Goal: Information Seeking & Learning: Learn about a topic

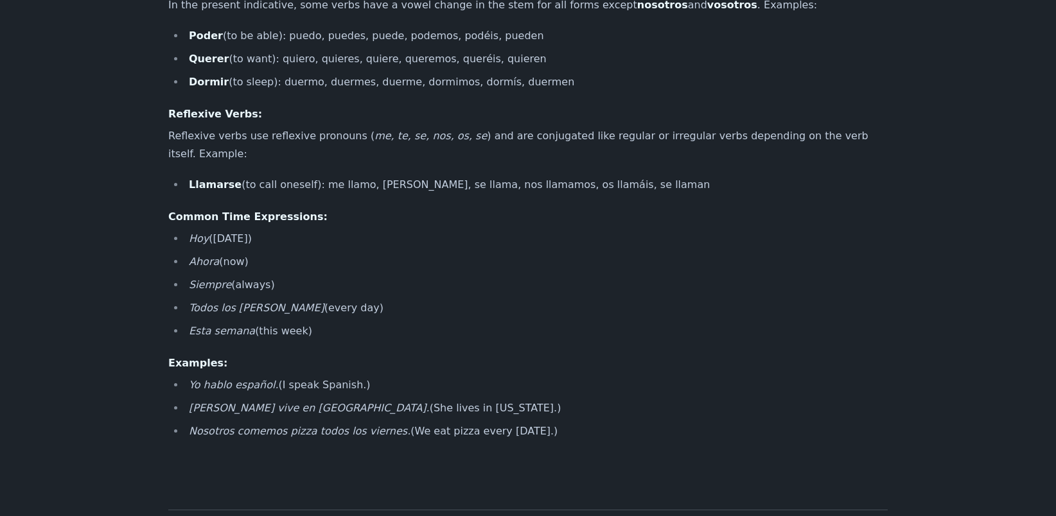
scroll to position [963, 0]
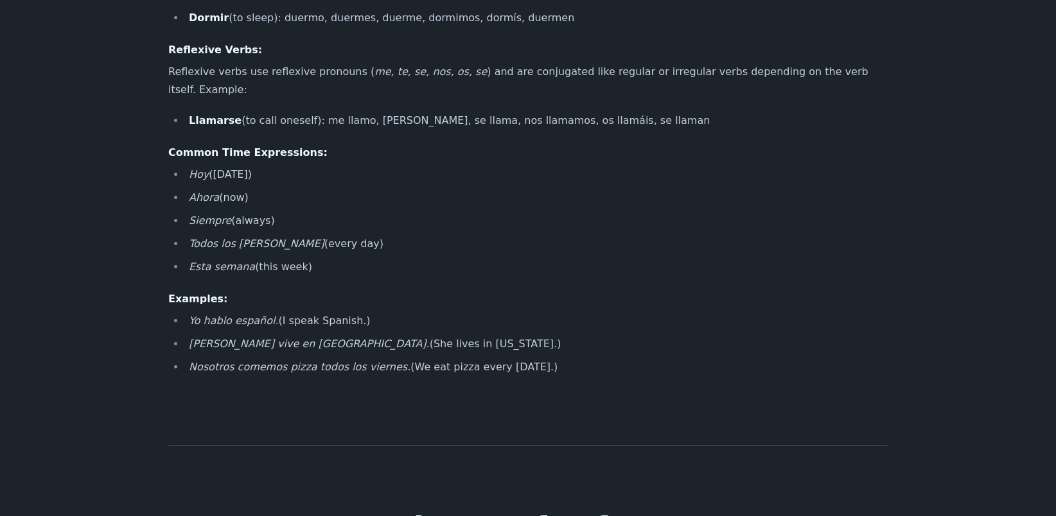
drag, startPoint x: 164, startPoint y: 119, endPoint x: 618, endPoint y: 333, distance: 500.9
copy div "Presente de Indicativo (Present Indicative Tense) The presente de indicativo is…"
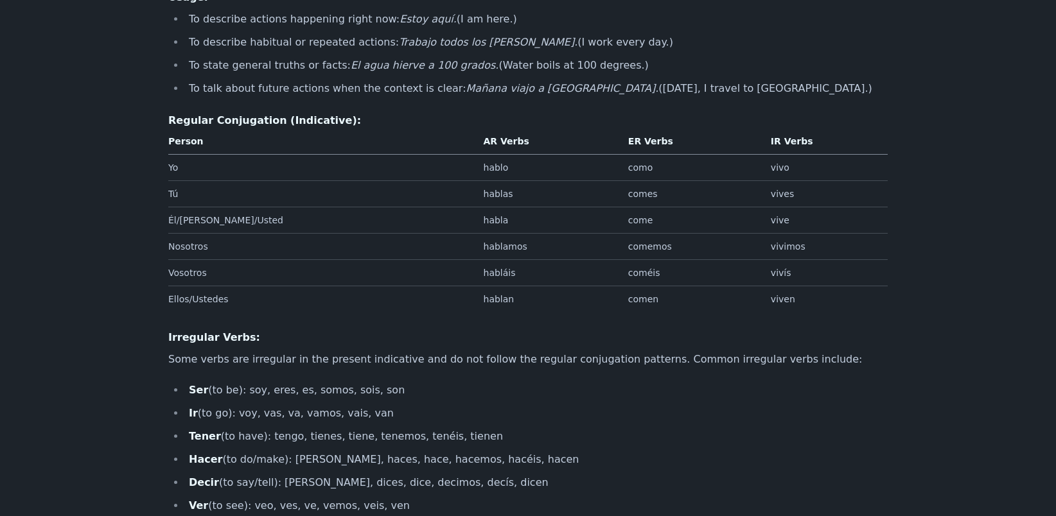
scroll to position [0, 0]
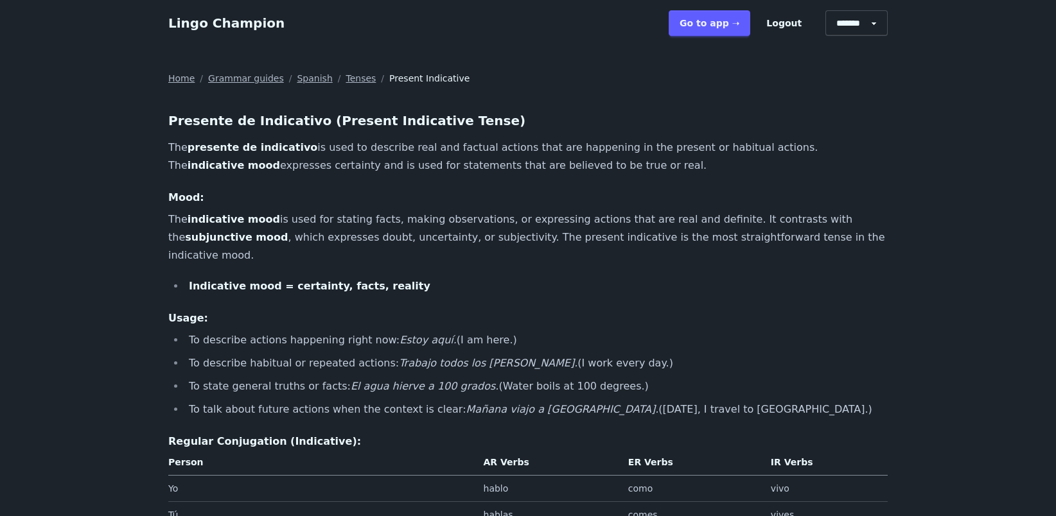
click at [466, 152] on p "The presente de indicativo is used to describe real and factual actions that ar…" at bounding box center [527, 157] width 719 height 36
click at [293, 167] on p "The presente de indicativo is used to describe real and factual actions that ar…" at bounding box center [527, 157] width 719 height 36
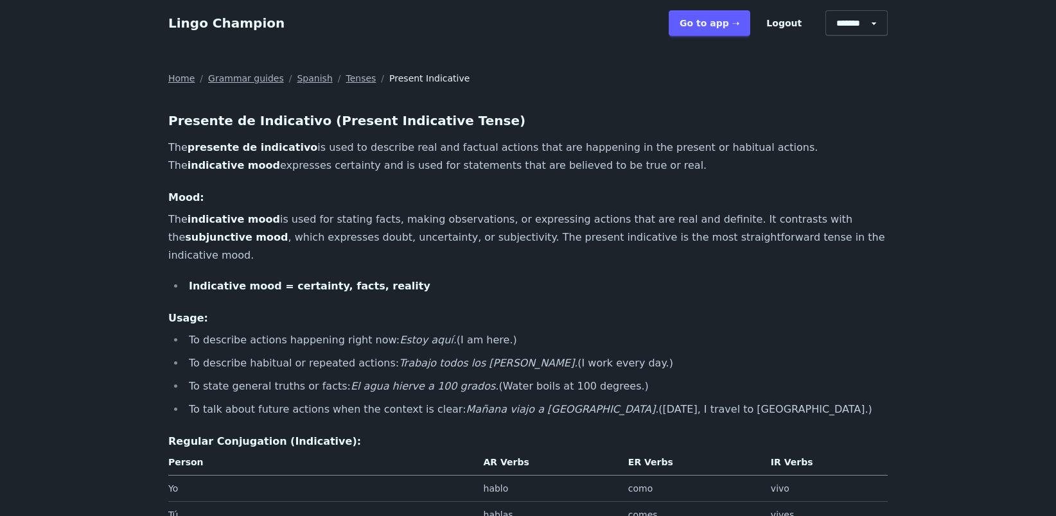
click at [345, 76] on link "Tenses" at bounding box center [360, 78] width 30 height 13
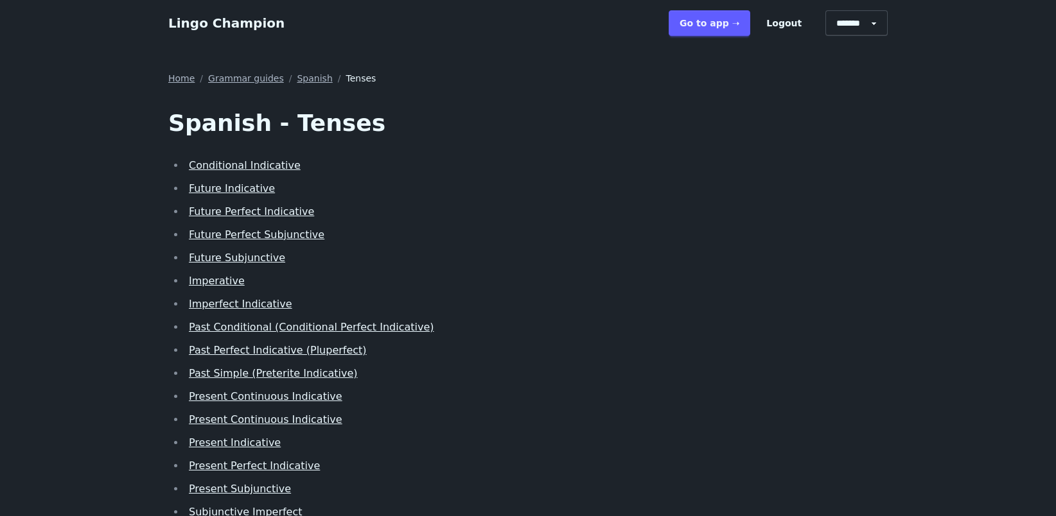
click at [236, 166] on link "Conditional Indicative" at bounding box center [245, 165] width 112 height 12
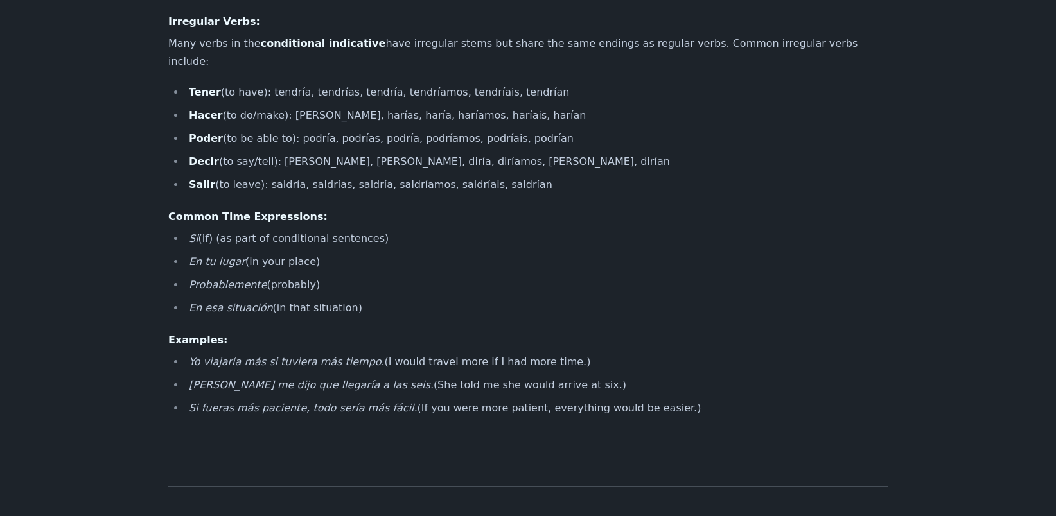
scroll to position [835, 0]
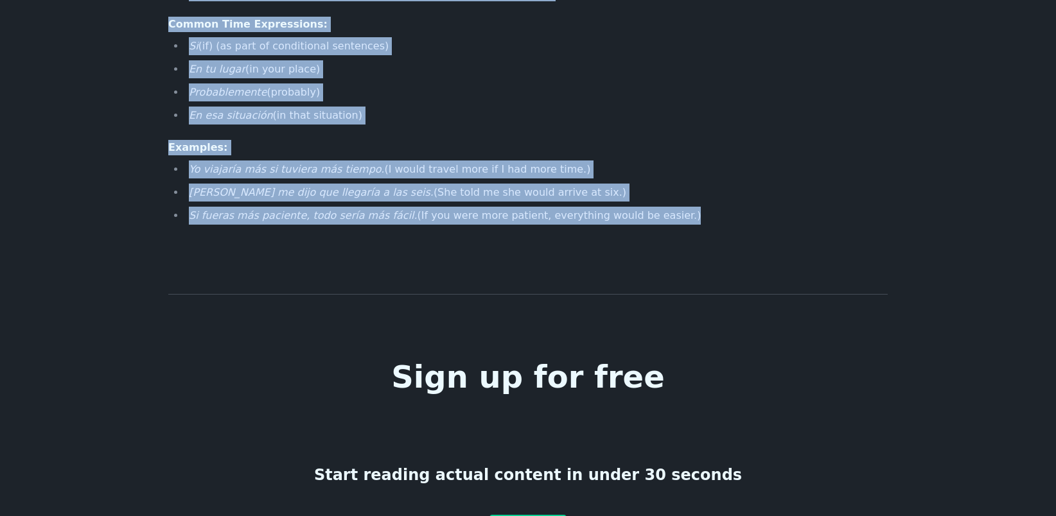
drag, startPoint x: 170, startPoint y: 120, endPoint x: 720, endPoint y: 256, distance: 566.8
copy div "Condicional de Indicativo (Conditional Indicative Tense) The condicional de ind…"
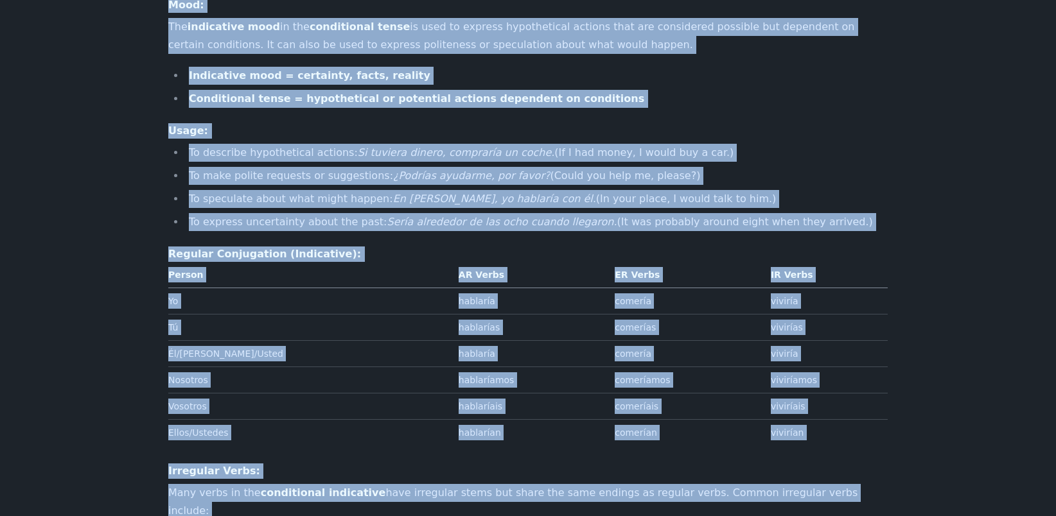
scroll to position [0, 0]
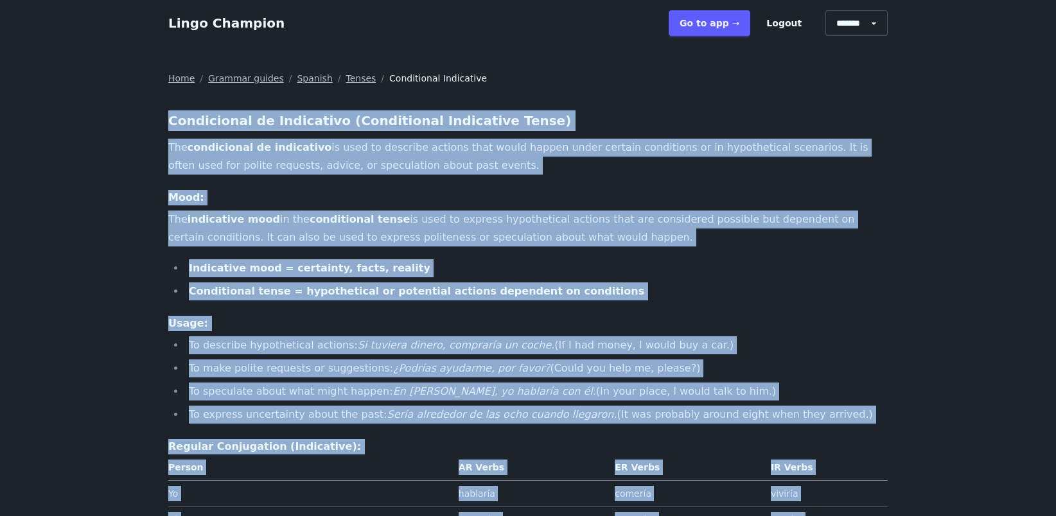
click at [749, 211] on p "The indicative mood in the conditional tense is used to express hypothetical ac…" at bounding box center [527, 229] width 719 height 36
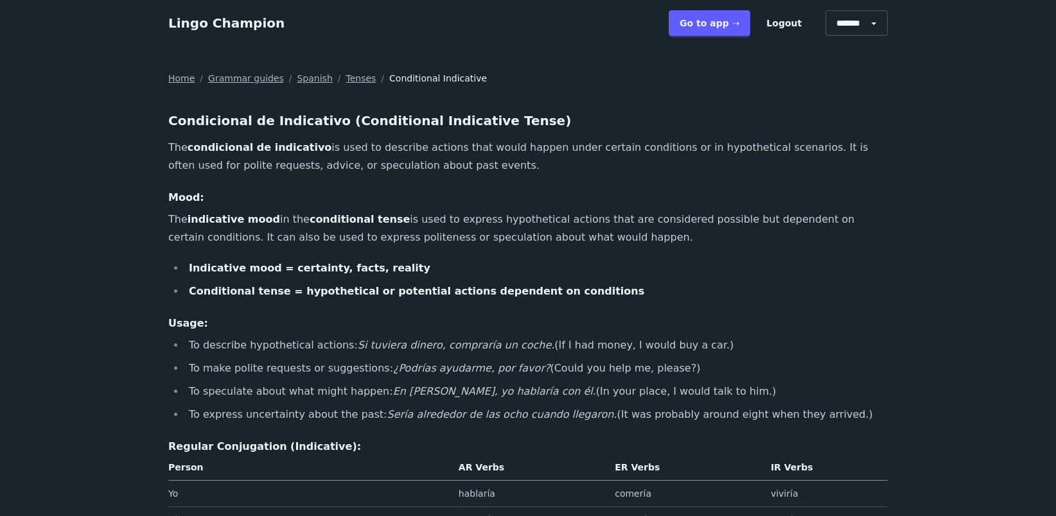
click at [345, 78] on link "Tenses" at bounding box center [360, 78] width 30 height 13
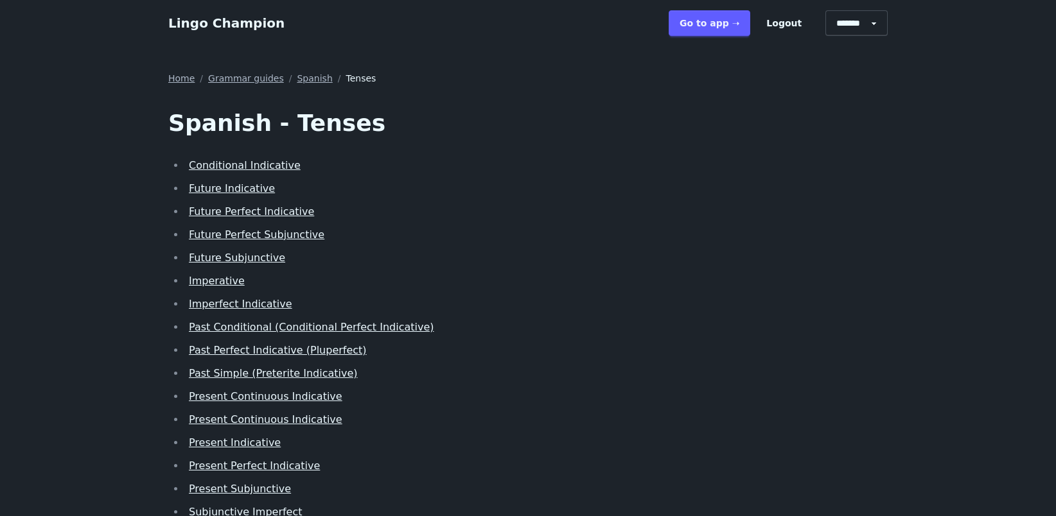
click at [259, 186] on link "Future Indicative" at bounding box center [232, 188] width 86 height 12
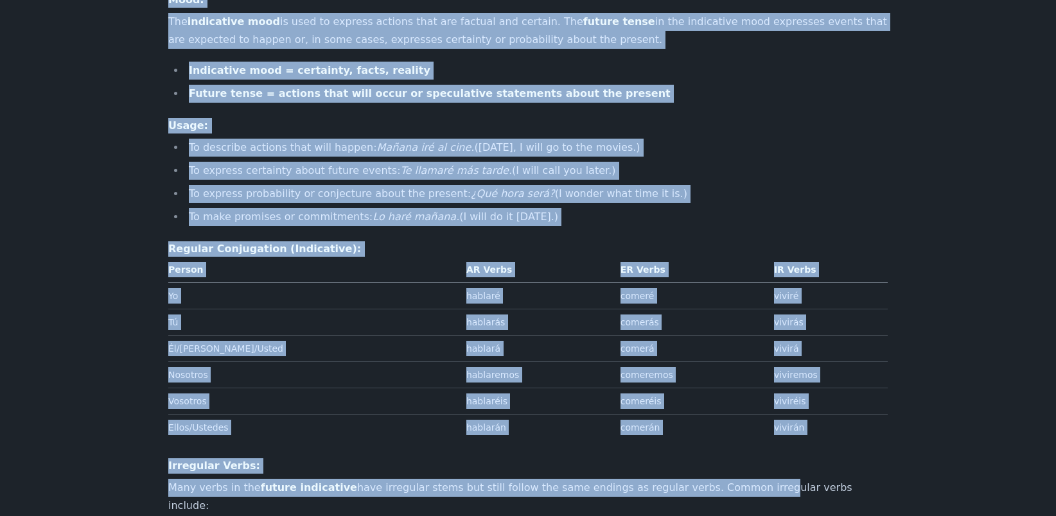
drag, startPoint x: 166, startPoint y: 121, endPoint x: 730, endPoint y: 494, distance: 676.3
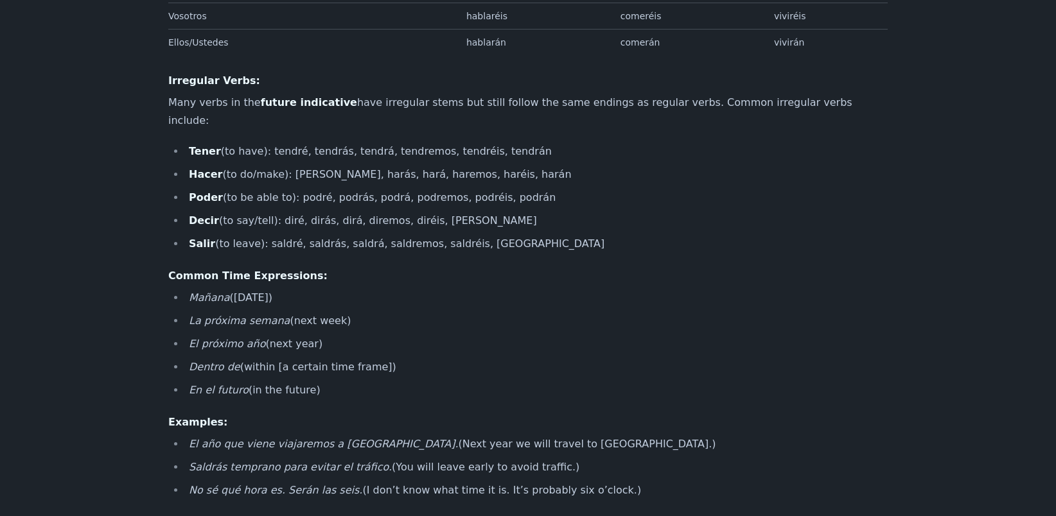
scroll to position [647, 0]
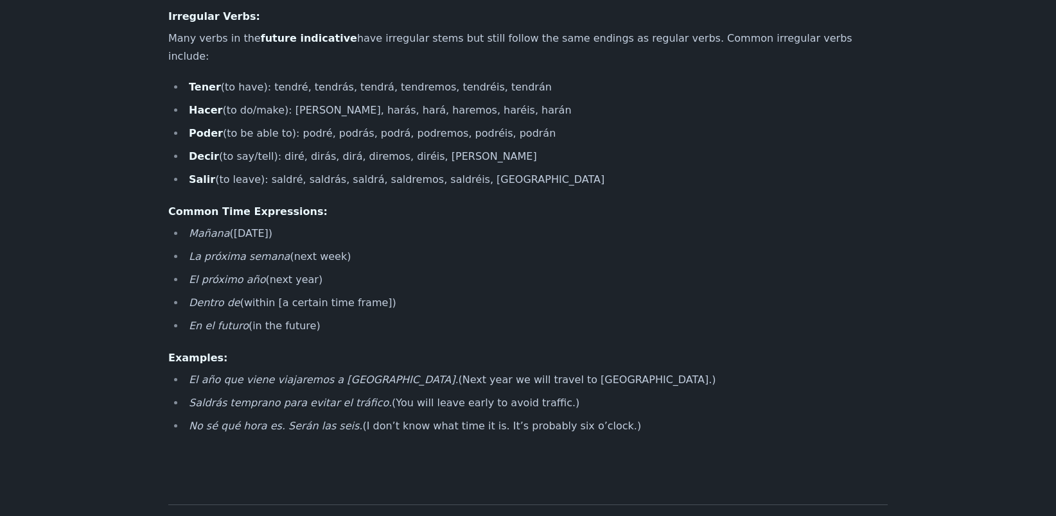
drag, startPoint x: 730, startPoint y: 494, endPoint x: 371, endPoint y: 375, distance: 378.3
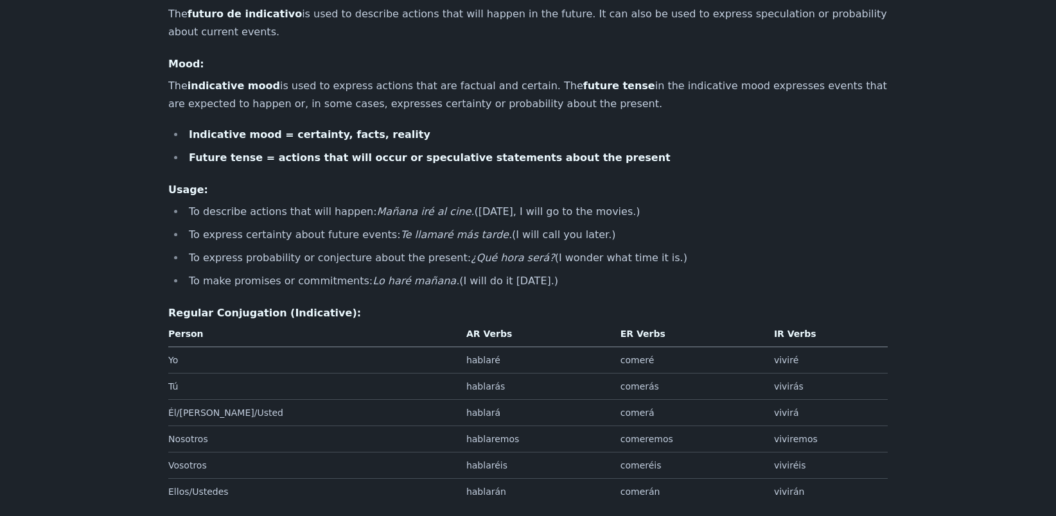
scroll to position [0, 0]
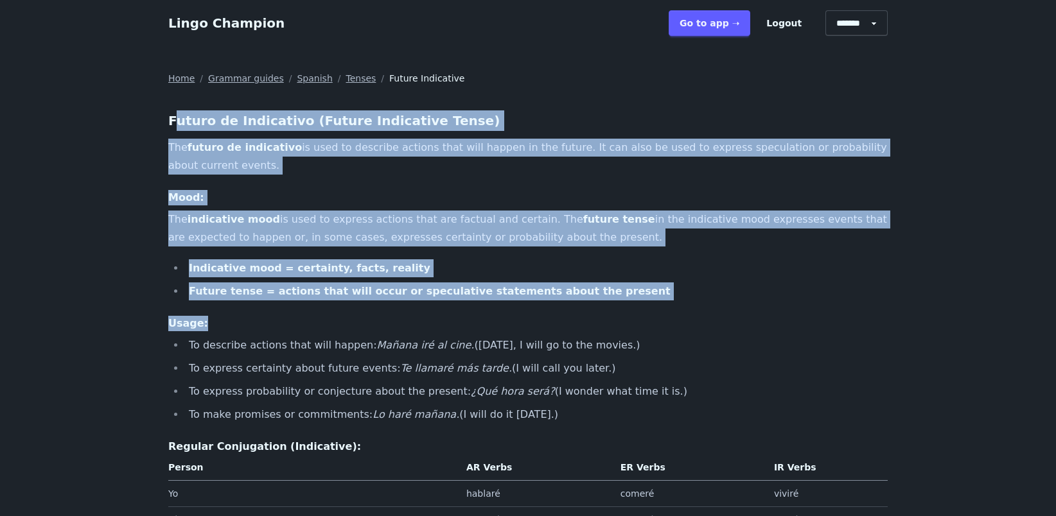
drag, startPoint x: 172, startPoint y: 123, endPoint x: 302, endPoint y: 311, distance: 229.4
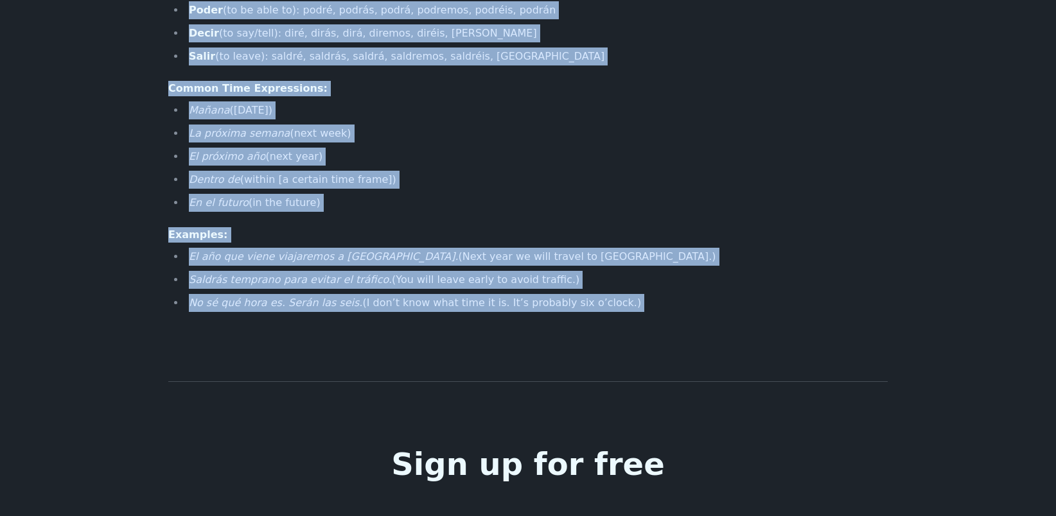
scroll to position [835, 0]
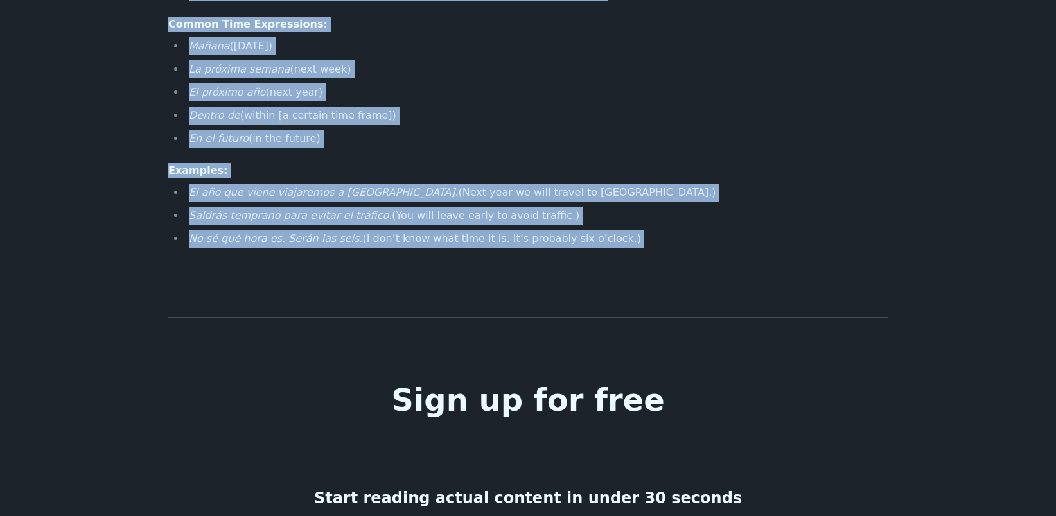
drag, startPoint x: 169, startPoint y: 119, endPoint x: 579, endPoint y: 222, distance: 422.9
copy div "Futuro de Indicativo (Future Indicative Tense) The futuro de indicativo is used…"
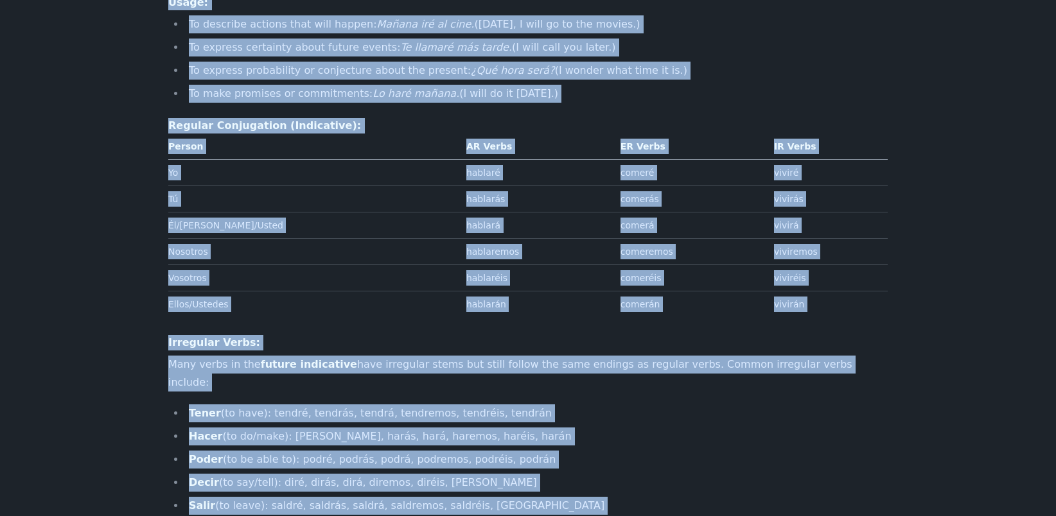
scroll to position [0, 0]
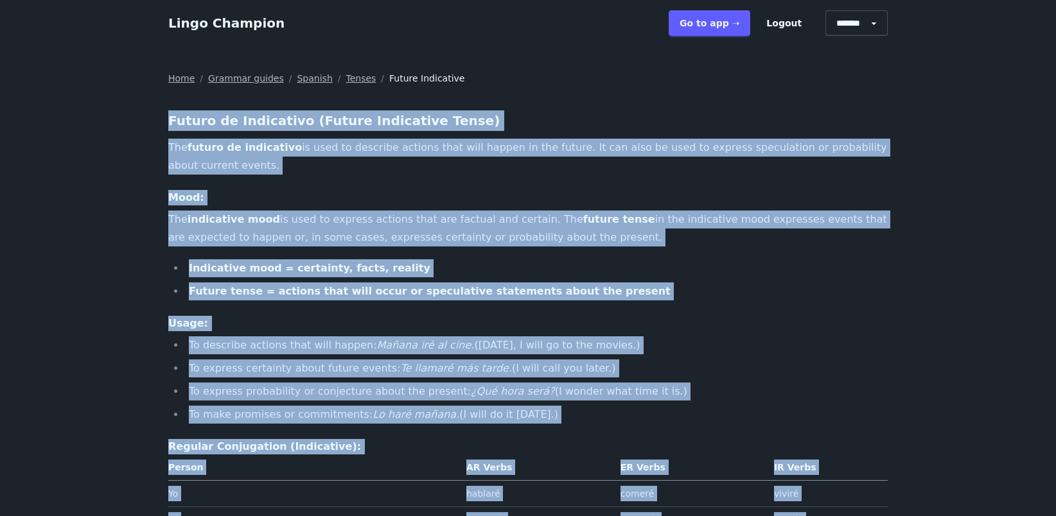
click at [429, 283] on li "Future tense = actions that will occur or speculative statements about the pres…" at bounding box center [536, 292] width 702 height 18
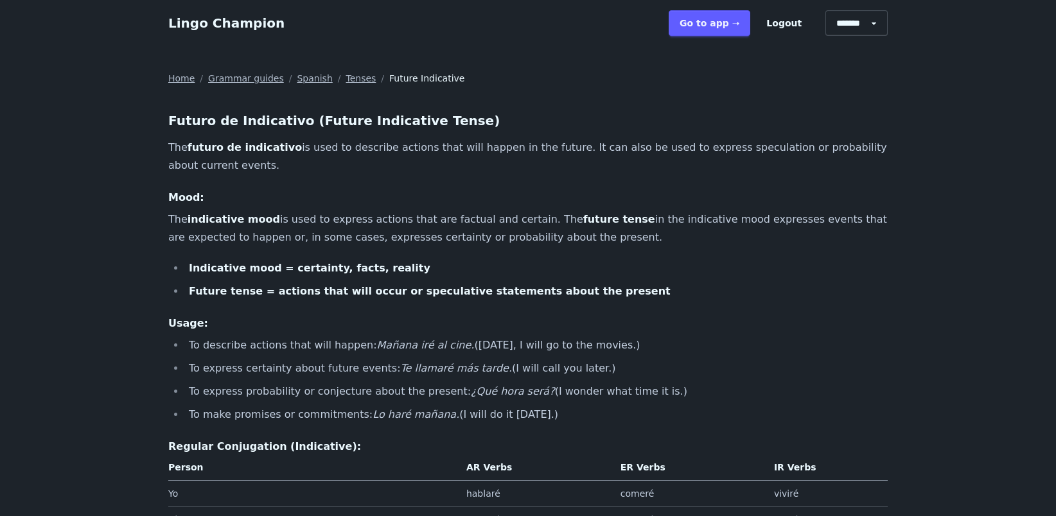
drag, startPoint x: 429, startPoint y: 283, endPoint x: 398, endPoint y: 187, distance: 100.5
click at [347, 80] on link "Tenses" at bounding box center [360, 78] width 30 height 13
